Goal: Information Seeking & Learning: Learn about a topic

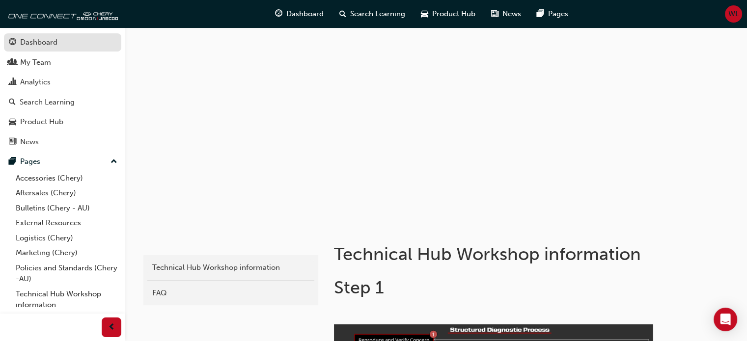
click at [33, 37] on div "Dashboard" at bounding box center [38, 42] width 37 height 11
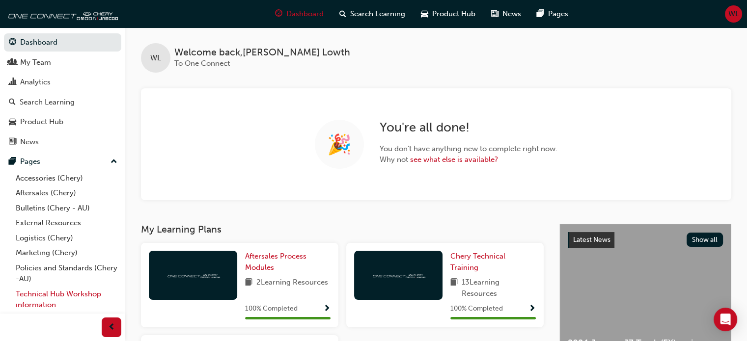
click at [49, 294] on link "Technical Hub Workshop information" at bounding box center [67, 300] width 110 height 26
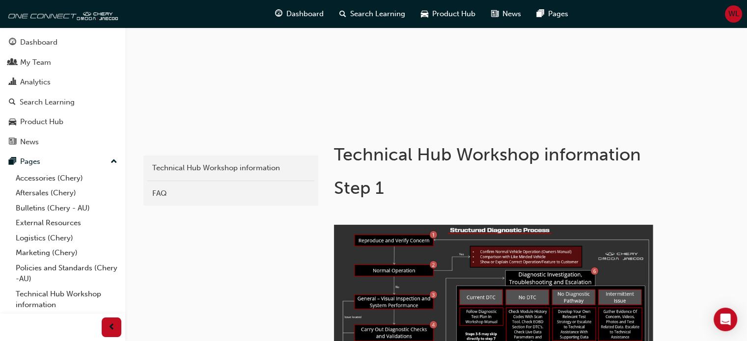
scroll to position [98, 0]
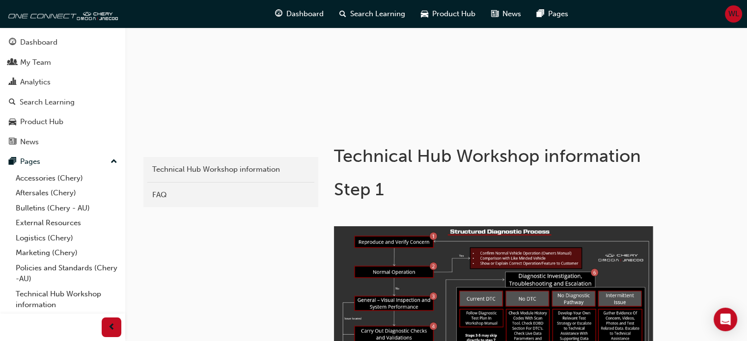
click at [160, 195] on div "FAQ" at bounding box center [230, 195] width 157 height 11
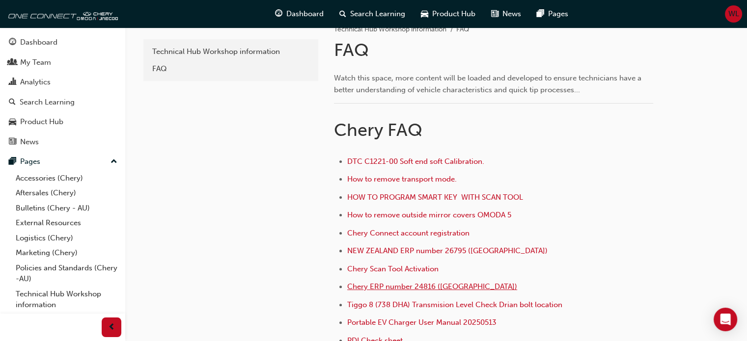
scroll to position [295, 0]
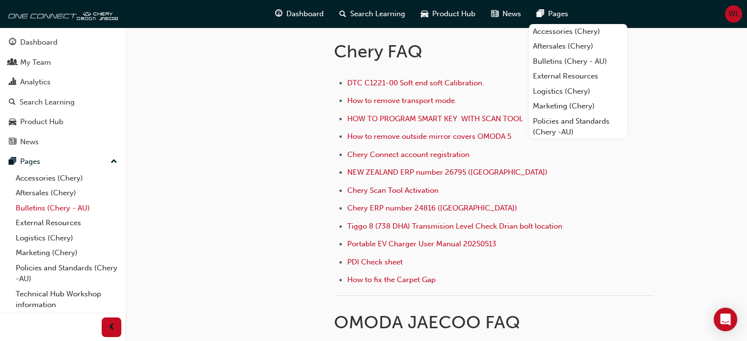
click at [32, 206] on link "Bulletins (Chery - AU)" at bounding box center [67, 208] width 110 height 15
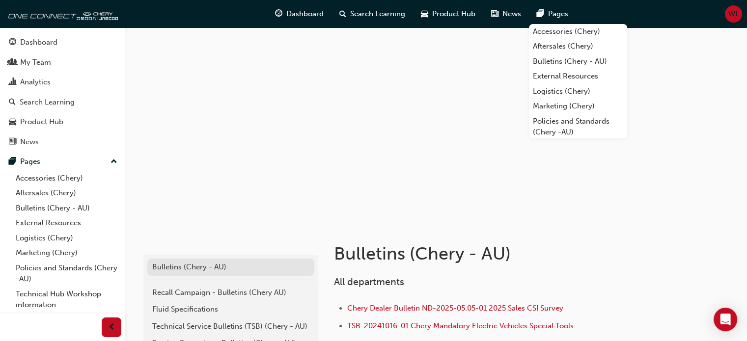
scroll to position [98, 0]
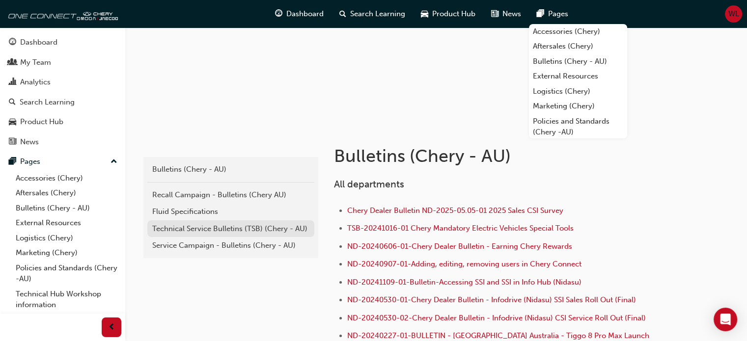
click at [220, 225] on div "Technical Service Bulletins (TSB) (Chery - AU)" at bounding box center [230, 229] width 157 height 11
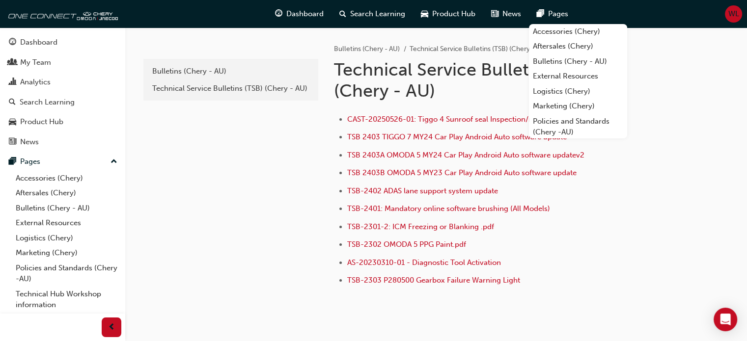
click at [211, 166] on div "e820a42a-f55a-48b1-8359-4e82164139b7 Bulletins (Chery - AU) Technical Service B…" at bounding box center [229, 178] width 177 height 300
click at [18, 41] on div "Dashboard" at bounding box center [63, 42] width 108 height 12
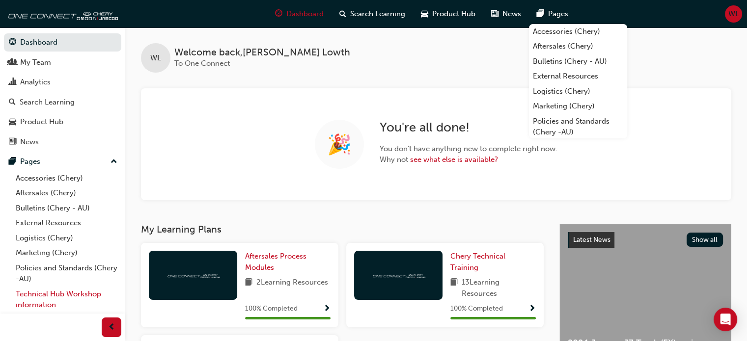
click at [39, 295] on link "Technical Hub Workshop information" at bounding box center [67, 300] width 110 height 26
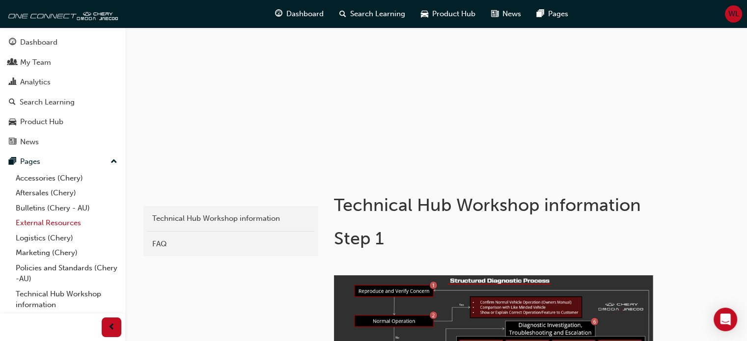
scroll to position [15, 0]
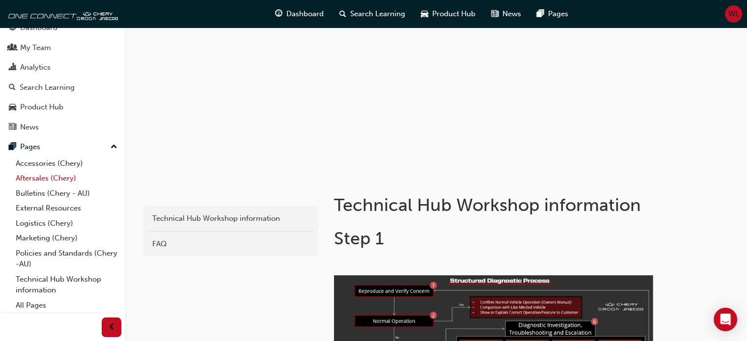
click at [38, 176] on link "Aftersales (Chery)" at bounding box center [67, 178] width 110 height 15
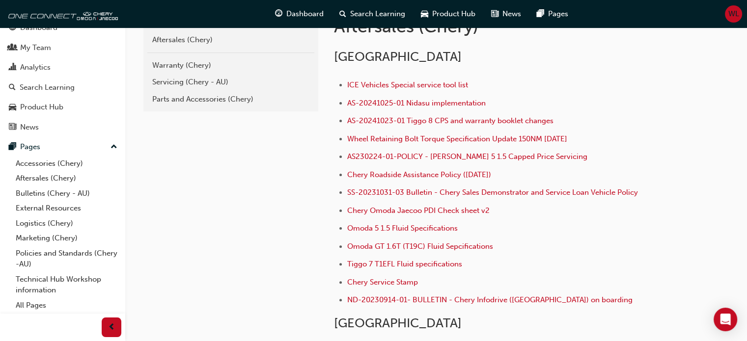
scroll to position [197, 0]
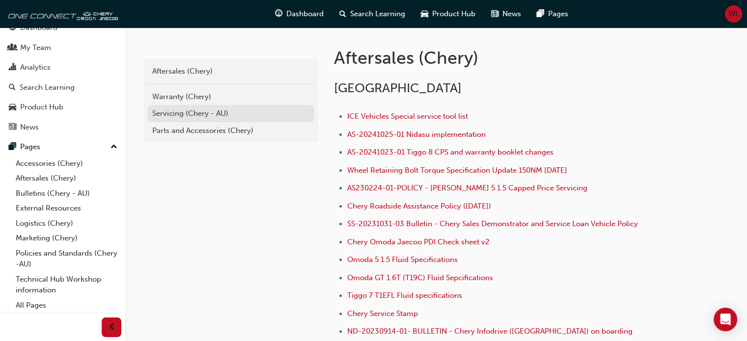
click at [189, 112] on div "Servicing (Chery - AU)" at bounding box center [230, 113] width 157 height 11
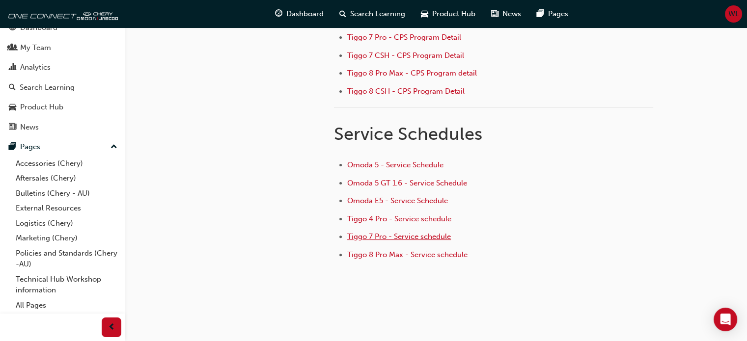
scroll to position [246, 0]
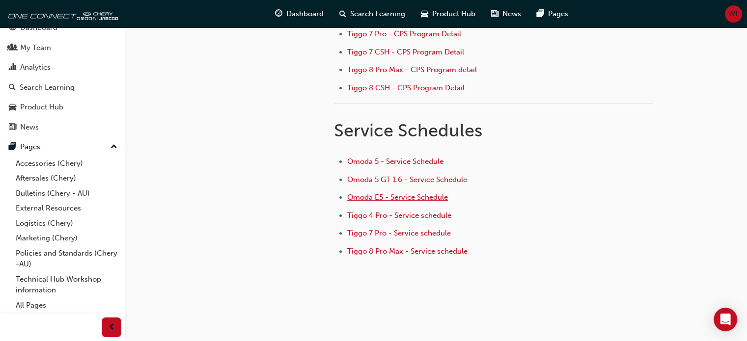
click at [403, 193] on span "Omoda E5 - Service Schedule" at bounding box center [397, 197] width 101 height 9
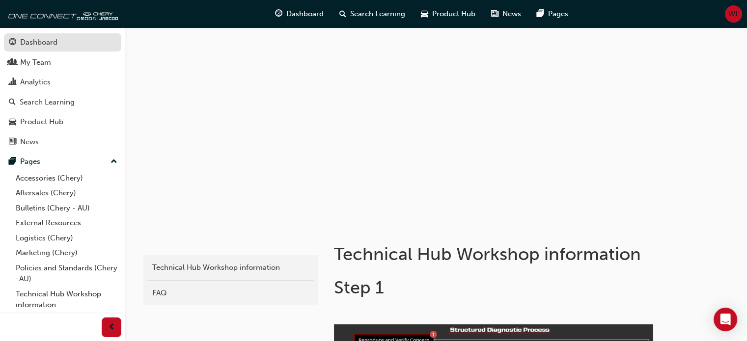
click at [39, 39] on div "Dashboard" at bounding box center [38, 42] width 37 height 11
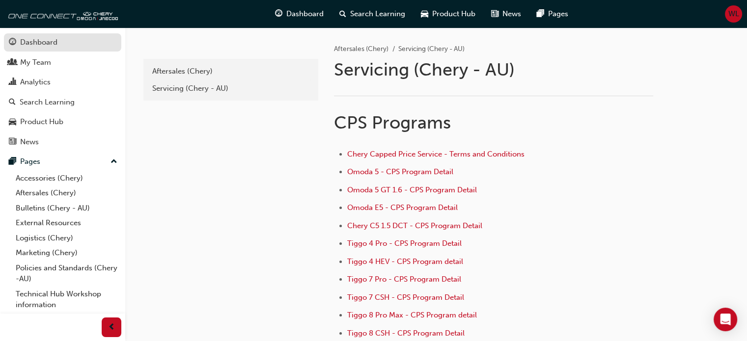
click at [28, 39] on div "Dashboard" at bounding box center [38, 42] width 37 height 11
